Goal: Find specific page/section: Find specific page/section

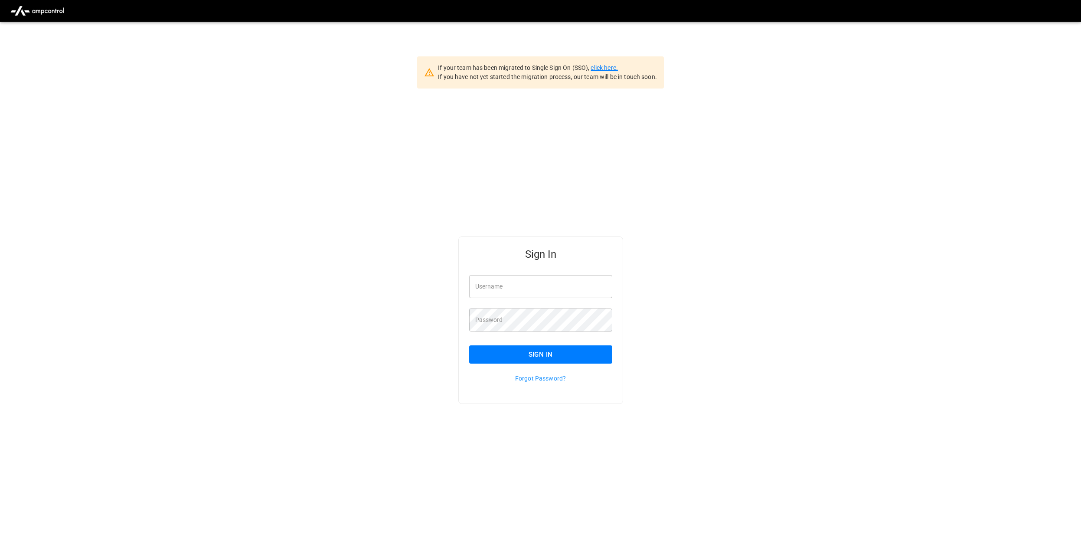
type input "********"
click at [610, 66] on link "click here." at bounding box center [603, 67] width 27 height 7
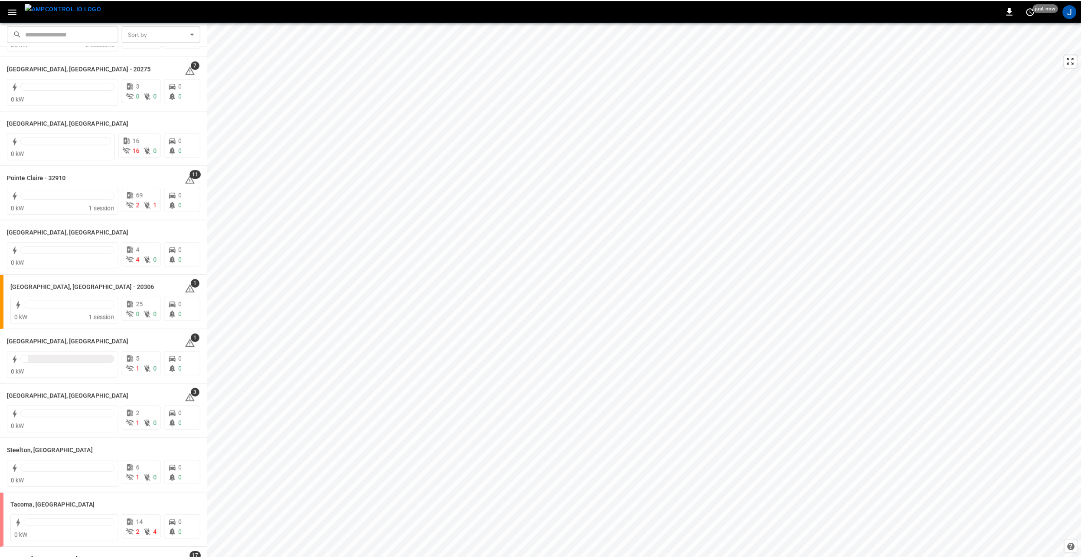
scroll to position [978, 0]
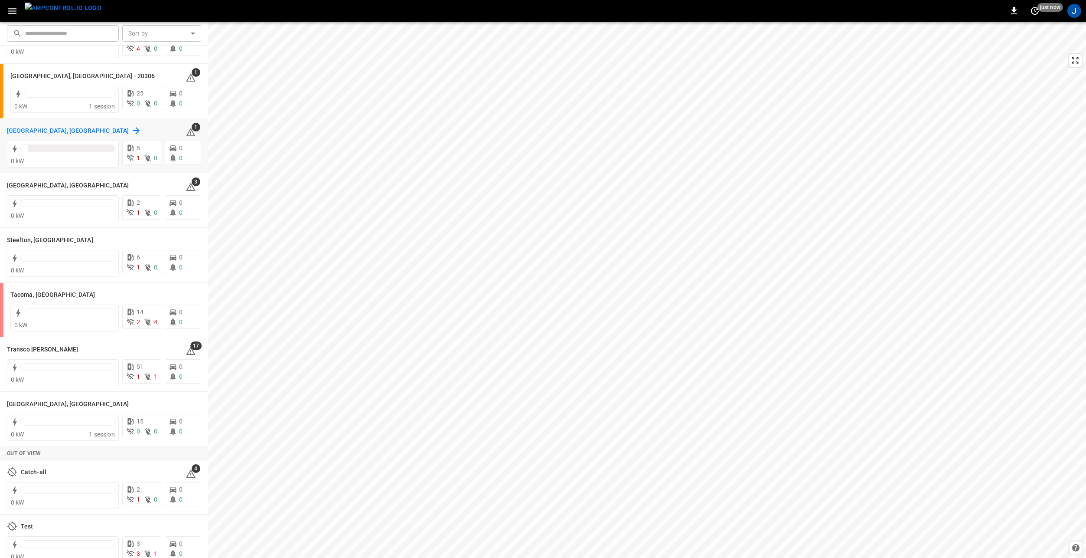
click at [21, 129] on h6 "Riverside, CA" at bounding box center [68, 131] width 122 height 10
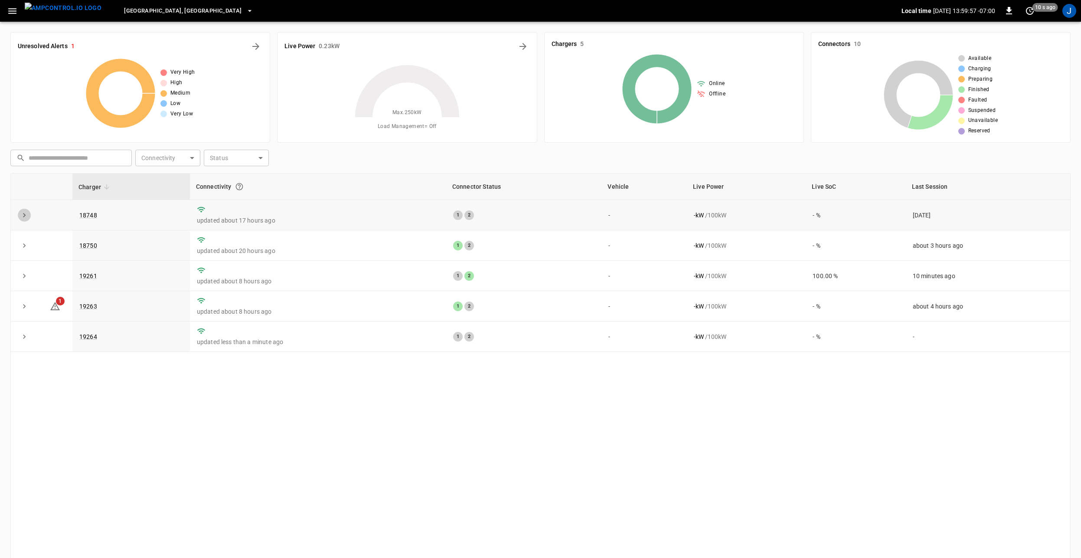
click at [24, 216] on icon "expand row" at bounding box center [24, 215] width 3 height 4
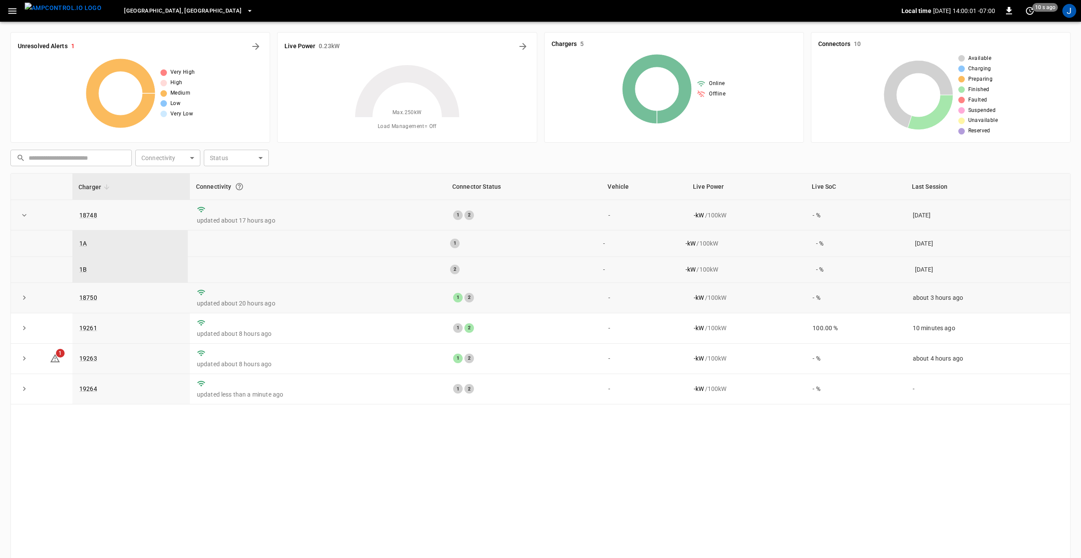
click at [23, 302] on icon "expand row" at bounding box center [24, 297] width 9 height 9
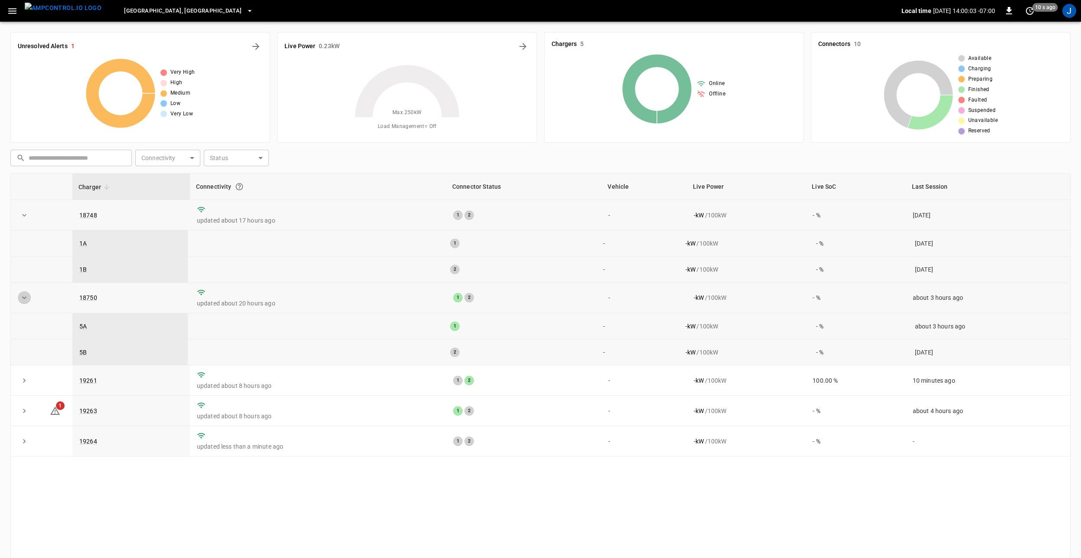
click at [25, 300] on icon "expand row" at bounding box center [24, 297] width 9 height 9
